Goal: Information Seeking & Learning: Learn about a topic

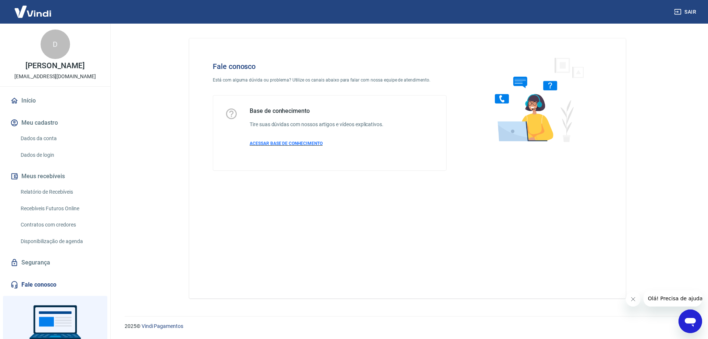
click at [288, 144] on span "ACESSAR BASE DE CONHECIMENTO" at bounding box center [286, 143] width 73 height 5
